Goal: Information Seeking & Learning: Learn about a topic

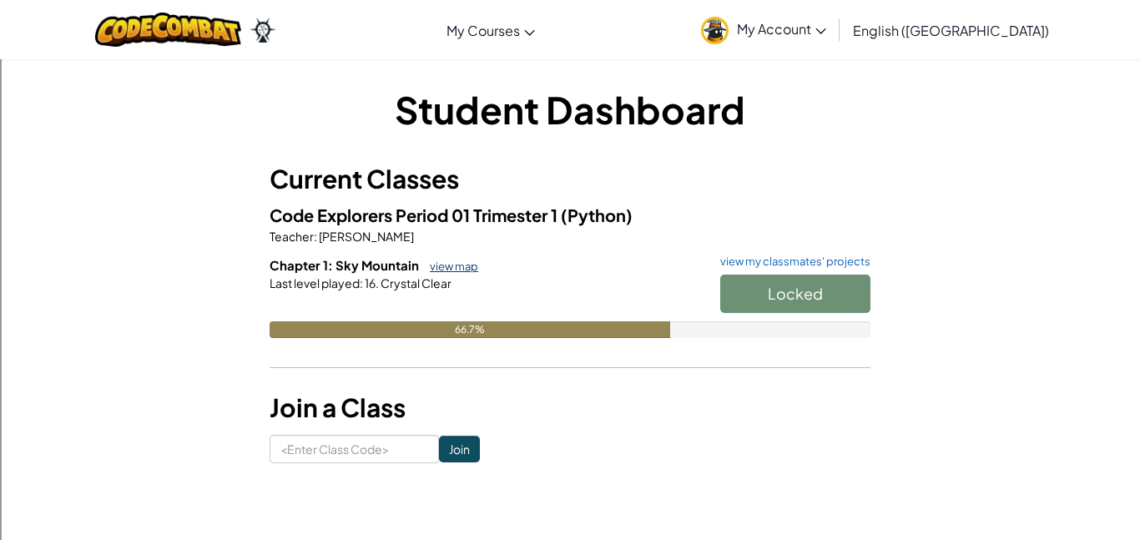
click at [453, 266] on link "view map" at bounding box center [449, 265] width 57 height 13
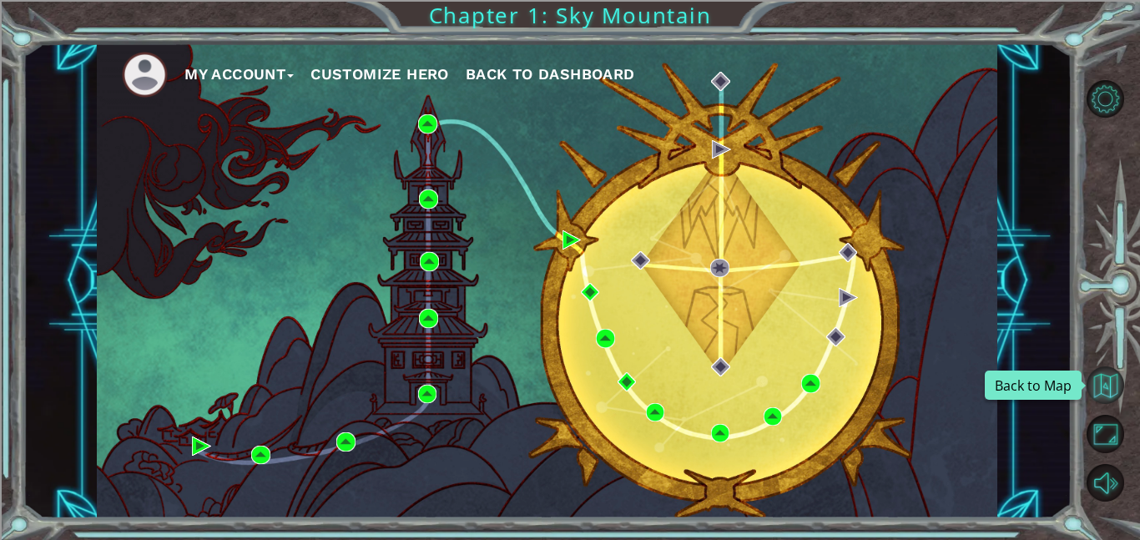
click at [1101, 386] on button "Back to Map" at bounding box center [1105, 385] width 38 height 38
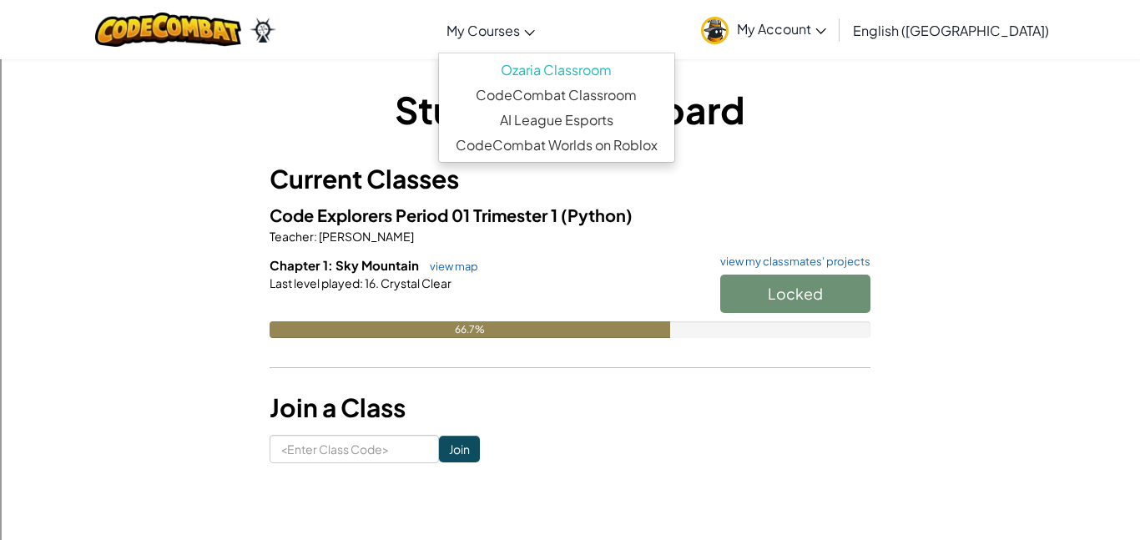
click at [520, 35] on span "My Courses" at bounding box center [482, 31] width 73 height 18
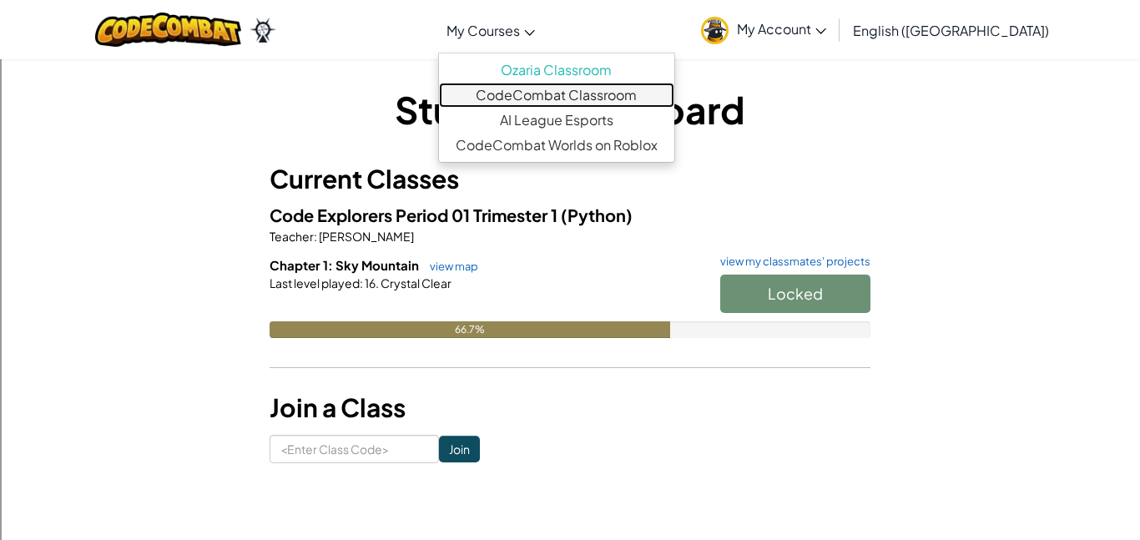
click at [609, 89] on link "CodeCombat Classroom" at bounding box center [556, 95] width 235 height 25
